Goal: Task Accomplishment & Management: Use online tool/utility

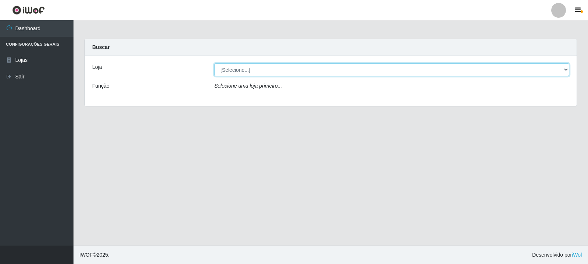
click at [567, 68] on select "[Selecione...] Rede Compras Supermercados - LOJA 3" at bounding box center [391, 69] width 355 height 13
select select "162"
click at [214, 63] on select "[Selecione...] Rede Compras Supermercados - LOJA 3" at bounding box center [391, 69] width 355 height 13
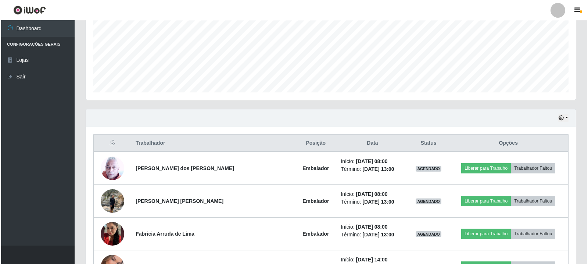
scroll to position [184, 0]
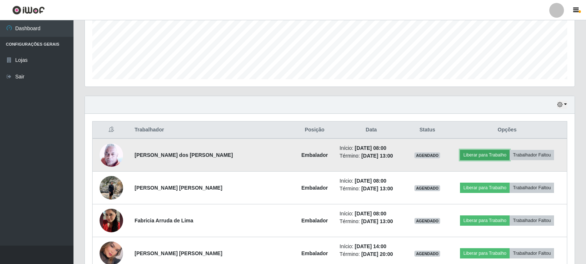
click at [469, 154] on button "Liberar para Trabalho" at bounding box center [485, 155] width 50 height 10
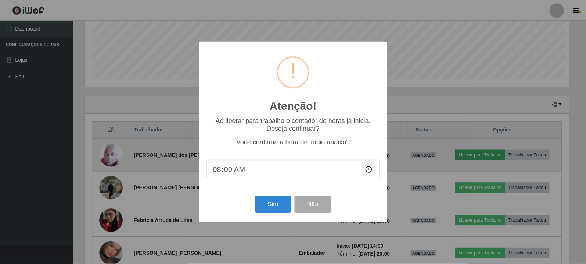
scroll to position [153, 486]
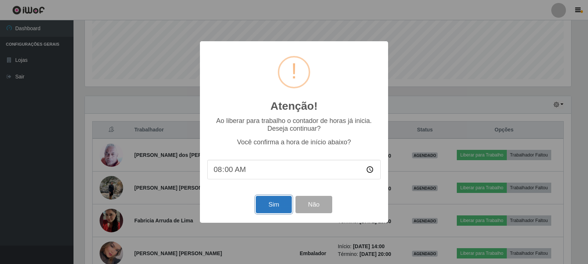
click at [268, 204] on button "Sim" at bounding box center [274, 204] width 36 height 17
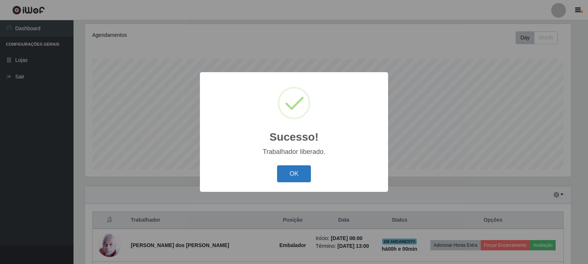
click at [293, 177] on button "OK" at bounding box center [294, 173] width 34 height 17
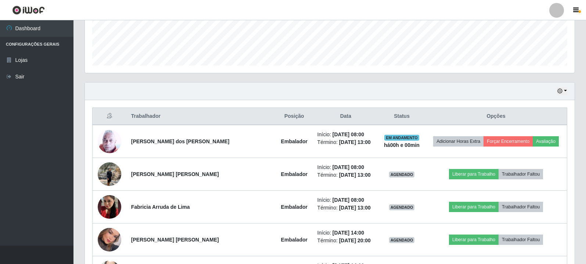
scroll to position [204, 0]
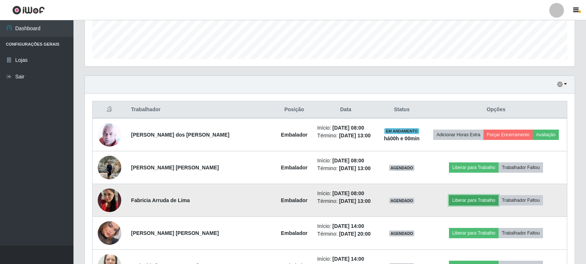
click at [467, 200] on button "Liberar para Trabalho" at bounding box center [474, 200] width 50 height 10
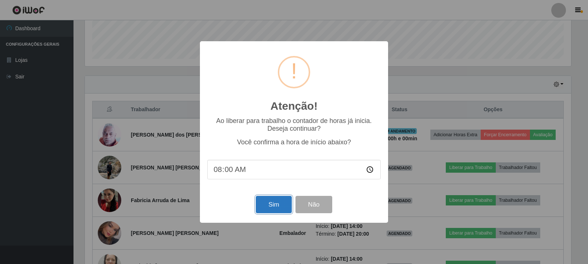
click at [270, 205] on button "Sim" at bounding box center [274, 204] width 36 height 17
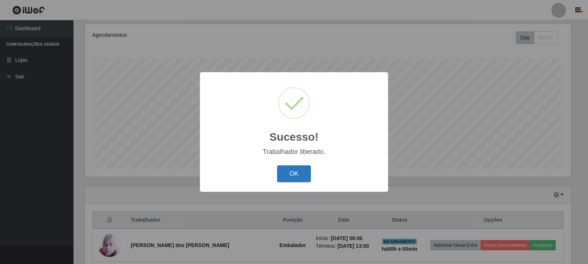
click at [291, 178] on button "OK" at bounding box center [294, 173] width 34 height 17
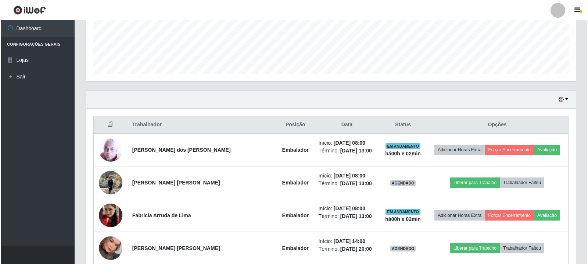
scroll to position [204, 0]
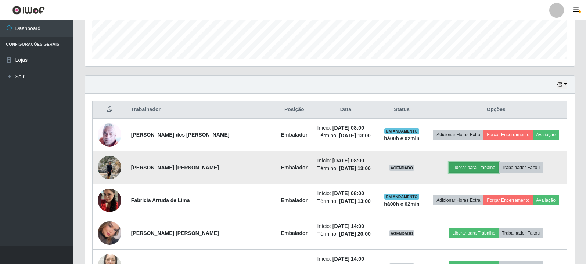
click at [465, 165] on button "Liberar para Trabalho" at bounding box center [474, 167] width 50 height 10
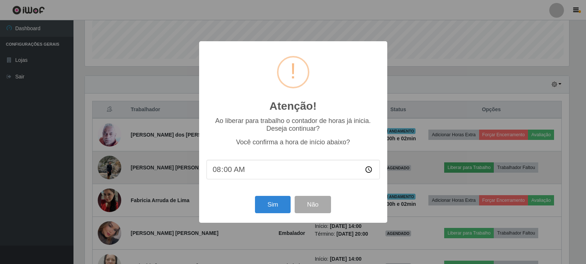
scroll to position [153, 486]
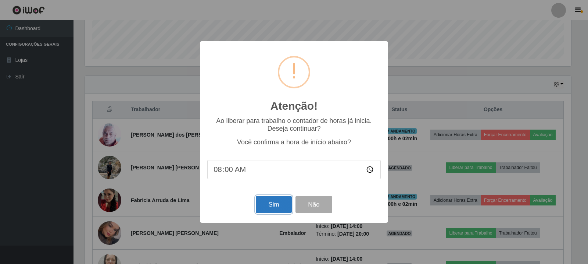
click at [282, 206] on button "Sim" at bounding box center [274, 204] width 36 height 17
